Goal: Transaction & Acquisition: Purchase product/service

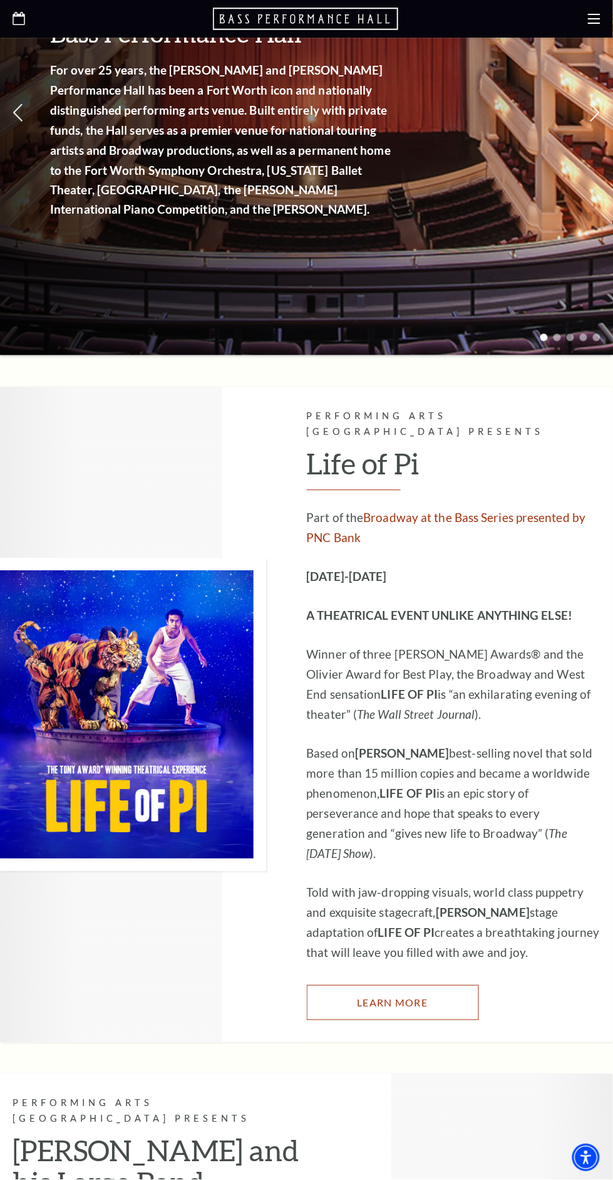
click at [426, 1021] on link "Learn More" at bounding box center [393, 1003] width 172 height 35
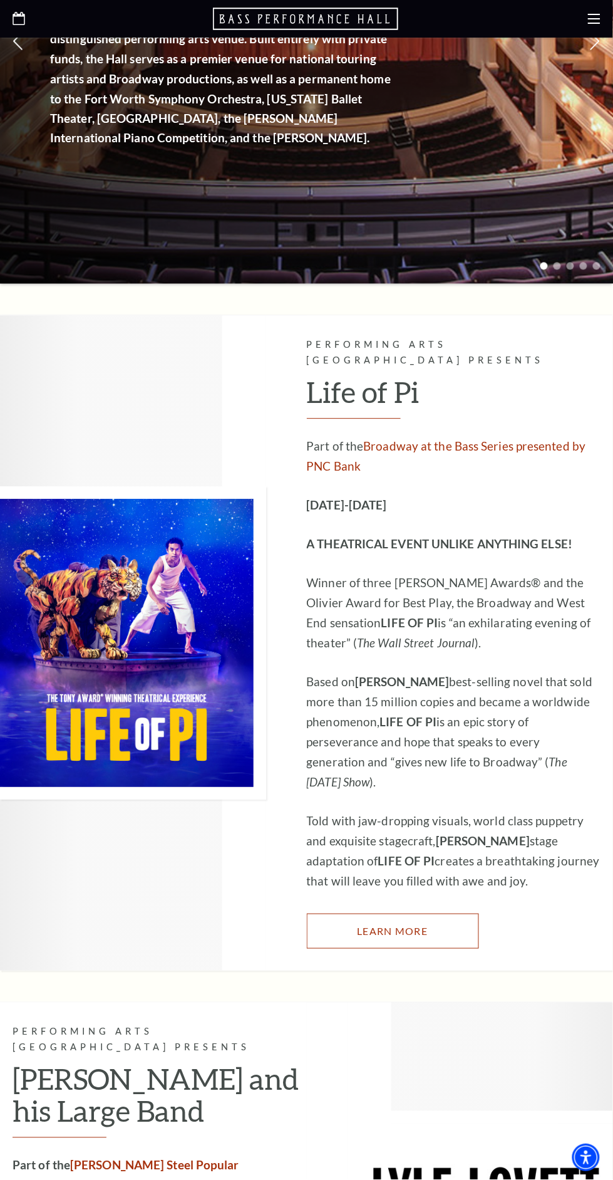
scroll to position [325, 0]
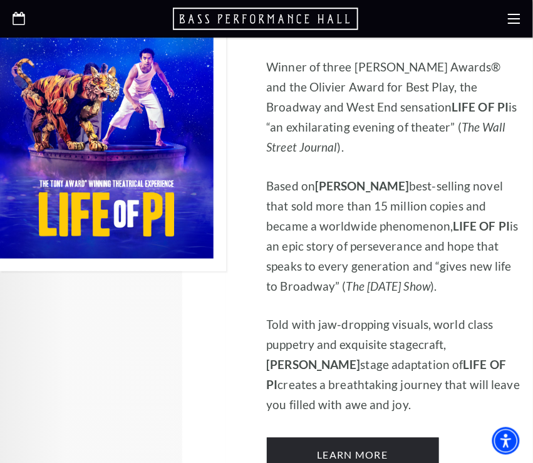
scroll to position [860, 0]
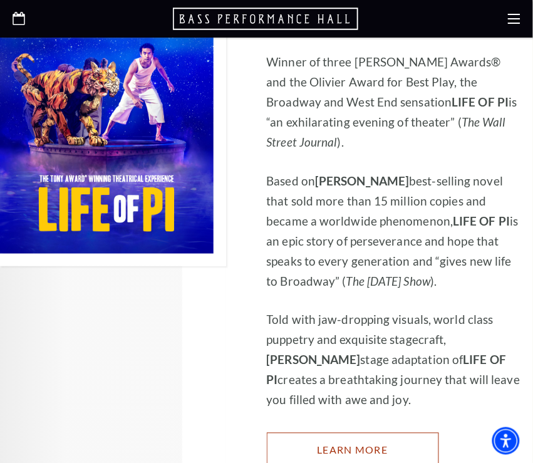
click at [397, 433] on link "Learn More" at bounding box center [353, 450] width 172 height 35
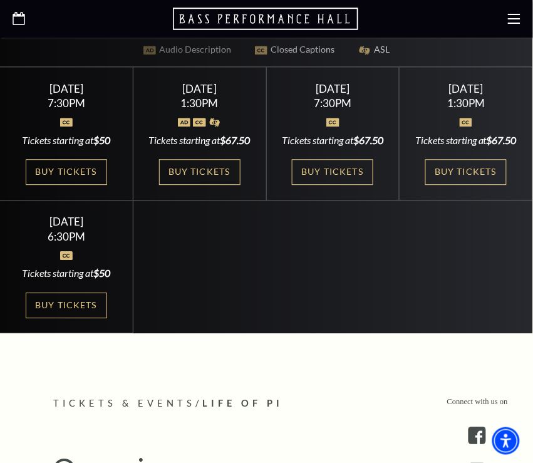
scroll to position [434, 0]
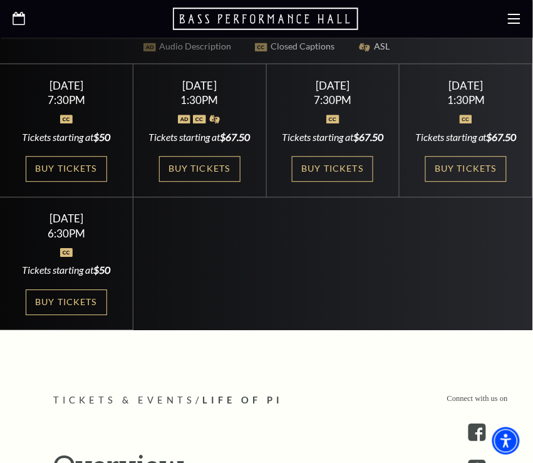
click at [355, 182] on link "Buy Tickets" at bounding box center [332, 169] width 81 height 26
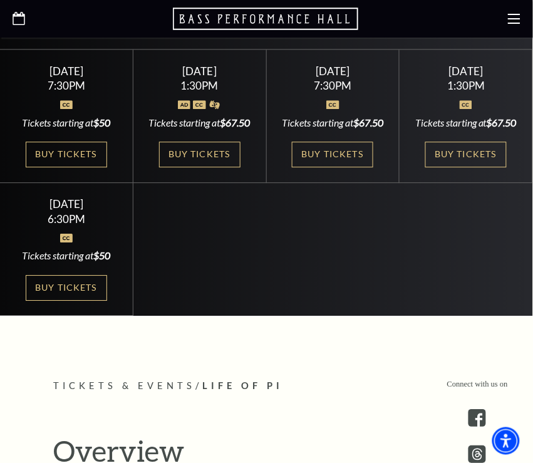
scroll to position [474, 0]
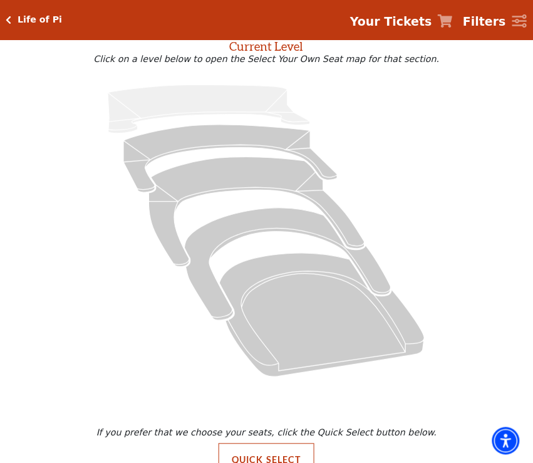
scroll to position [68, 0]
click at [320, 348] on icon "Orchestra / Parterre Circle - Seats Available: 41" at bounding box center [323, 315] width 206 height 124
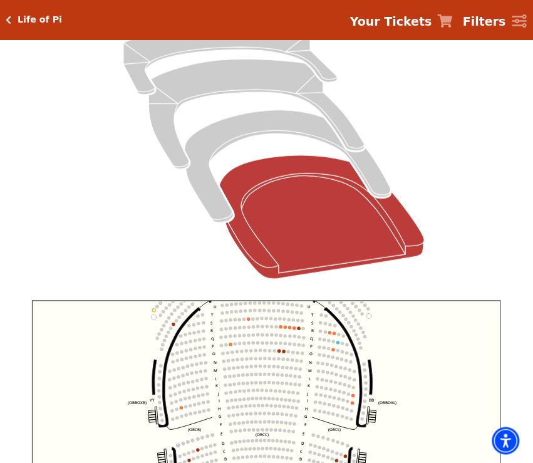
scroll to position [202, 0]
